Goal: Navigation & Orientation: Find specific page/section

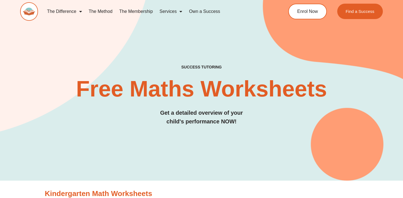
click at [103, 9] on link "The Method" at bounding box center [100, 11] width 30 height 13
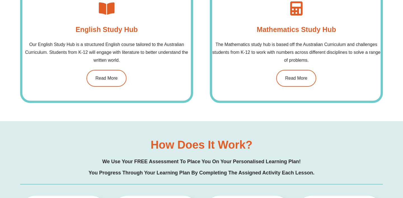
scroll to position [455, 0]
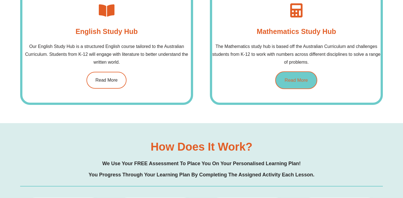
click at [300, 81] on span "Read More" at bounding box center [296, 80] width 23 height 5
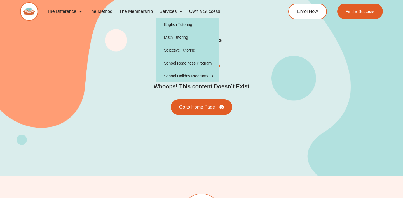
click at [172, 11] on link "Services" at bounding box center [170, 11] width 29 height 13
